Goal: Navigation & Orientation: Find specific page/section

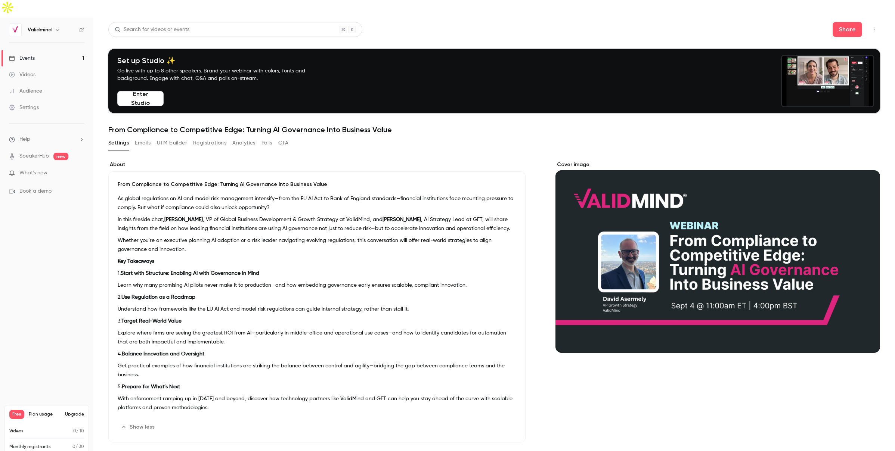
click at [70, 50] on link "Events 1" at bounding box center [46, 58] width 93 height 16
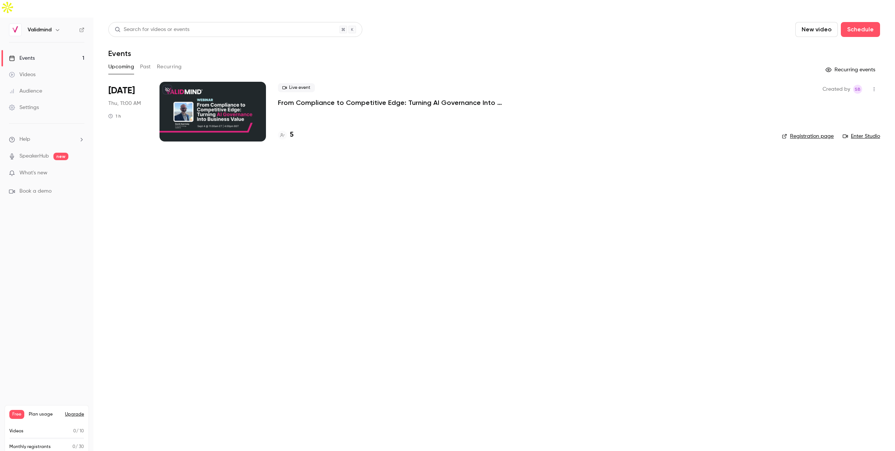
click at [214, 88] on div at bounding box center [213, 112] width 106 height 60
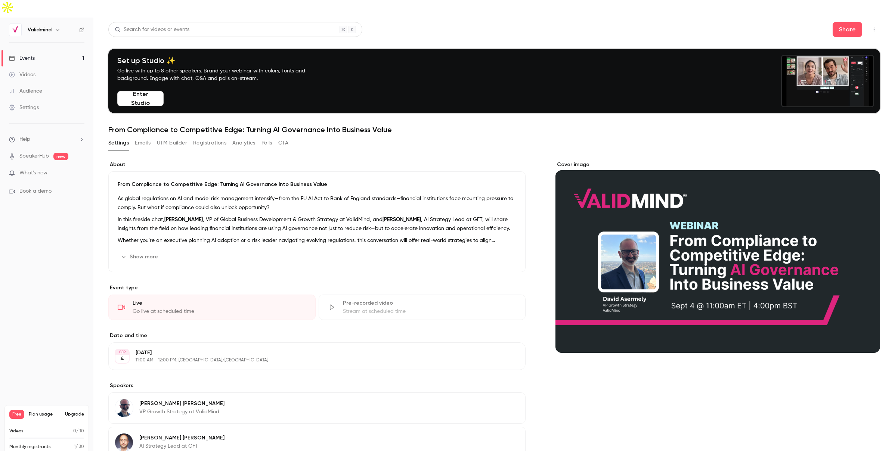
click at [42, 50] on link "Events 1" at bounding box center [46, 58] width 93 height 16
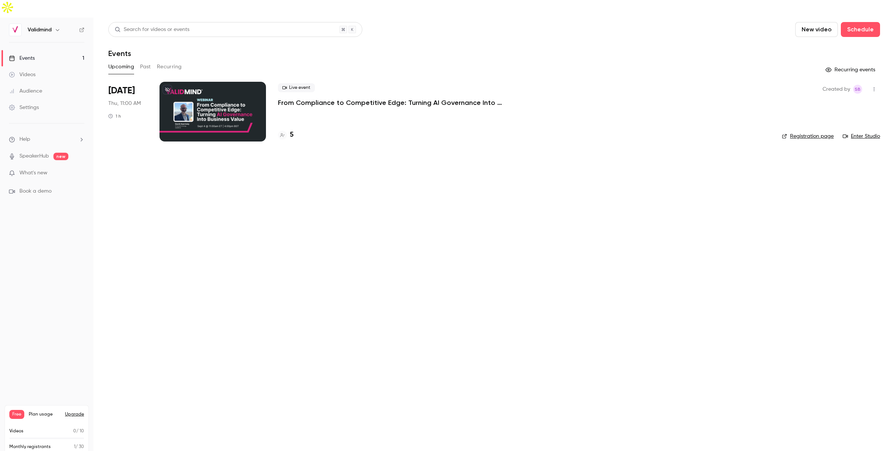
click at [0, 50] on link "Events 1" at bounding box center [46, 58] width 93 height 16
click at [308, 264] on main "Search for videos or events New video Schedule Events Upcoming Past Recurring R…" at bounding box center [494, 243] width 802 height 451
